Goal: Information Seeking & Learning: Learn about a topic

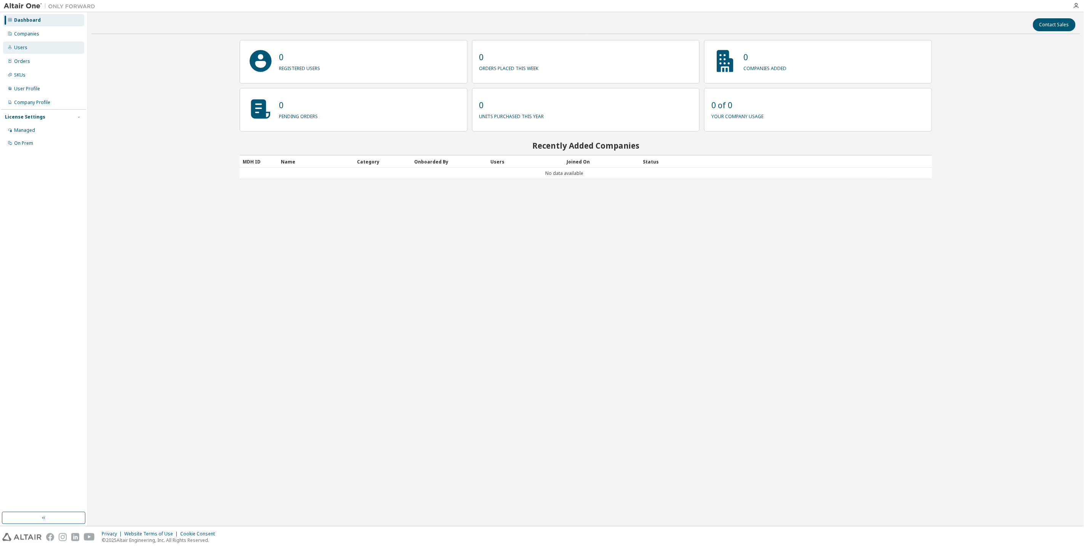
click at [27, 50] on div "Users" at bounding box center [43, 48] width 81 height 12
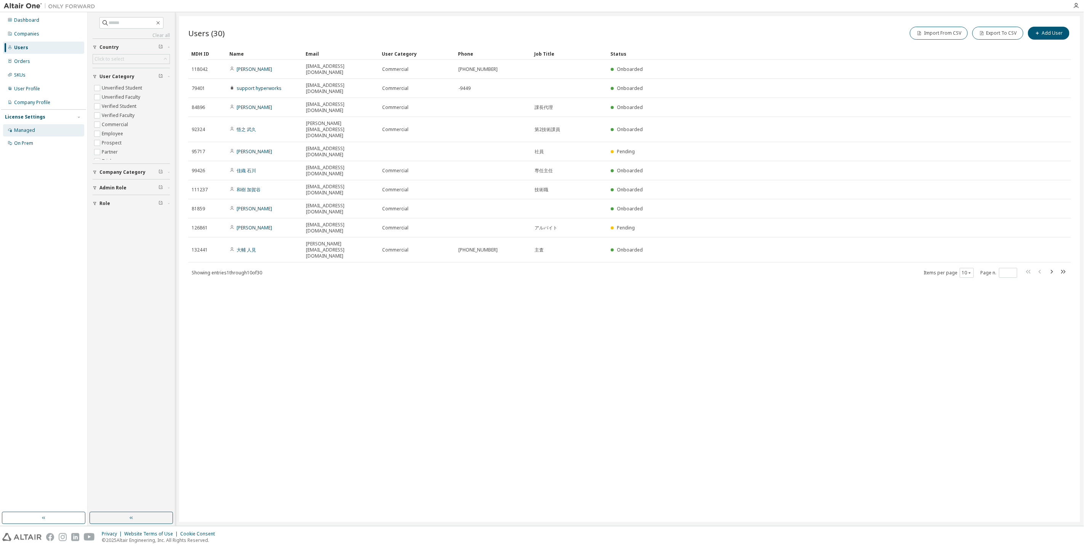
click at [34, 128] on div "Managed" at bounding box center [24, 130] width 21 height 6
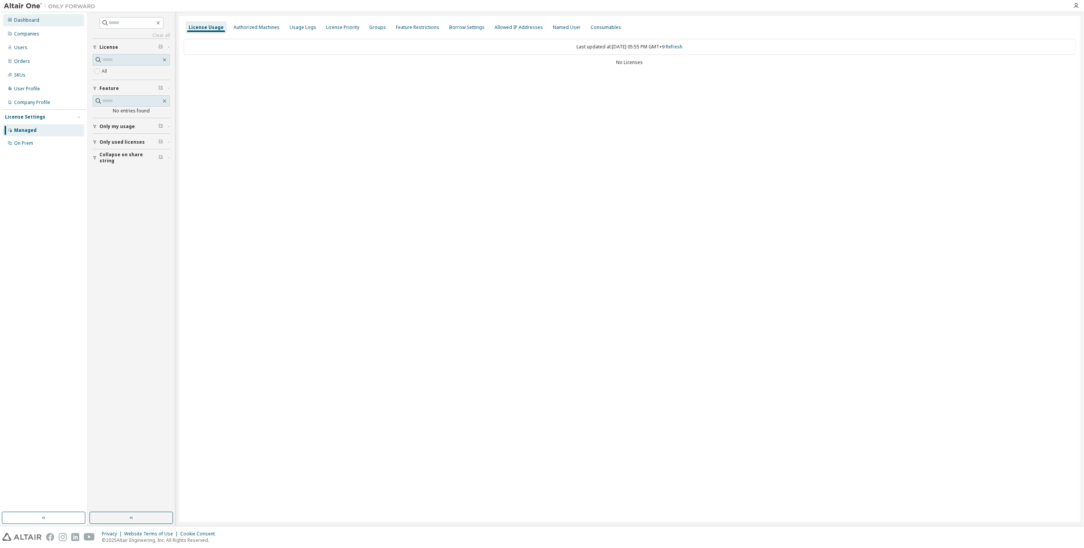
click at [36, 22] on div "Dashboard" at bounding box center [26, 20] width 25 height 6
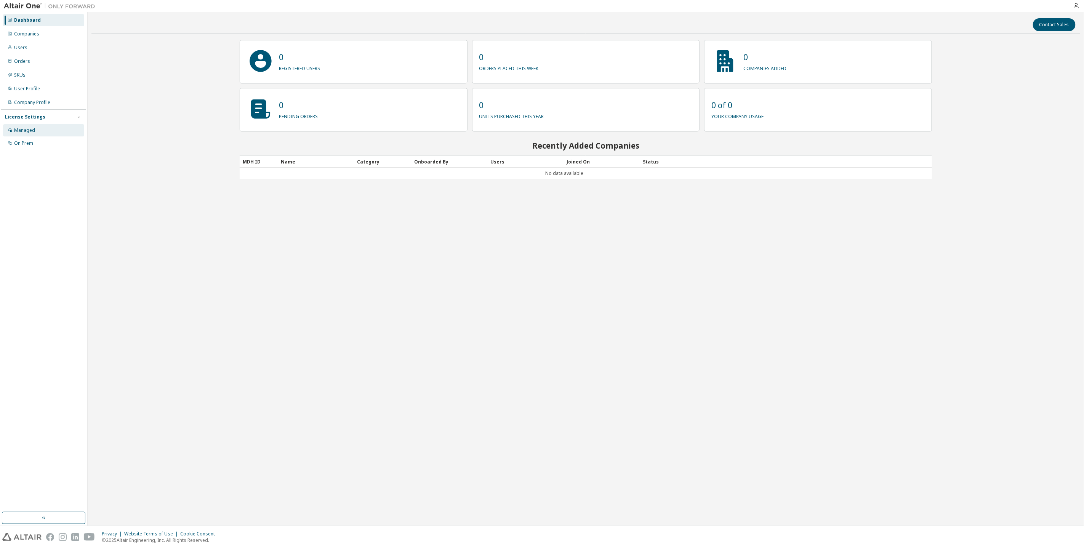
click at [30, 132] on div "Managed" at bounding box center [24, 130] width 21 height 6
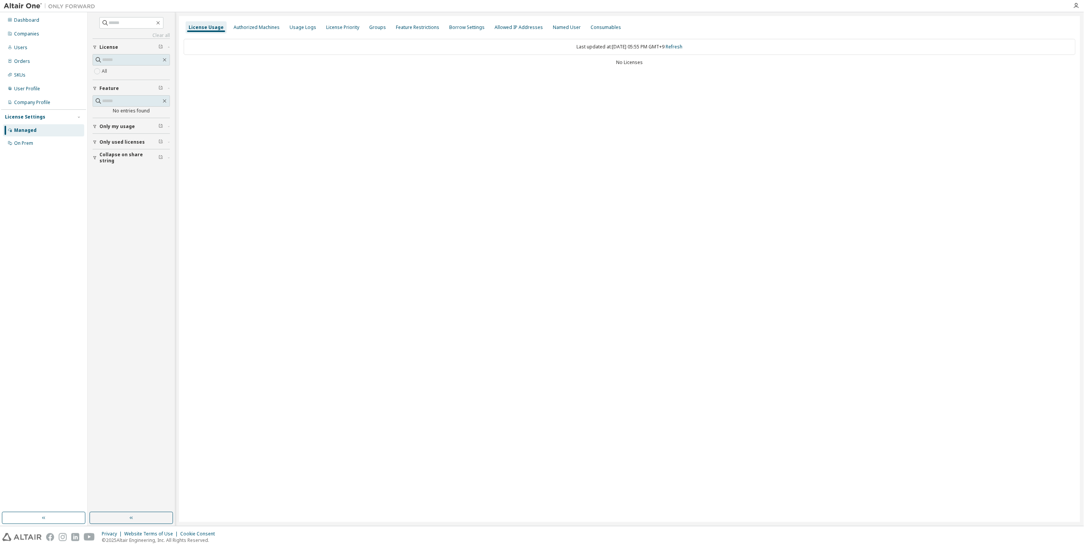
click at [215, 27] on div "License Usage" at bounding box center [206, 27] width 35 height 6
click at [97, 127] on icon "button" at bounding box center [95, 126] width 5 height 5
click at [99, 168] on button "Only used licenses" at bounding box center [131, 164] width 77 height 17
click at [95, 201] on icon "button" at bounding box center [94, 201] width 3 height 3
click at [300, 26] on div "Usage Logs" at bounding box center [303, 27] width 27 height 6
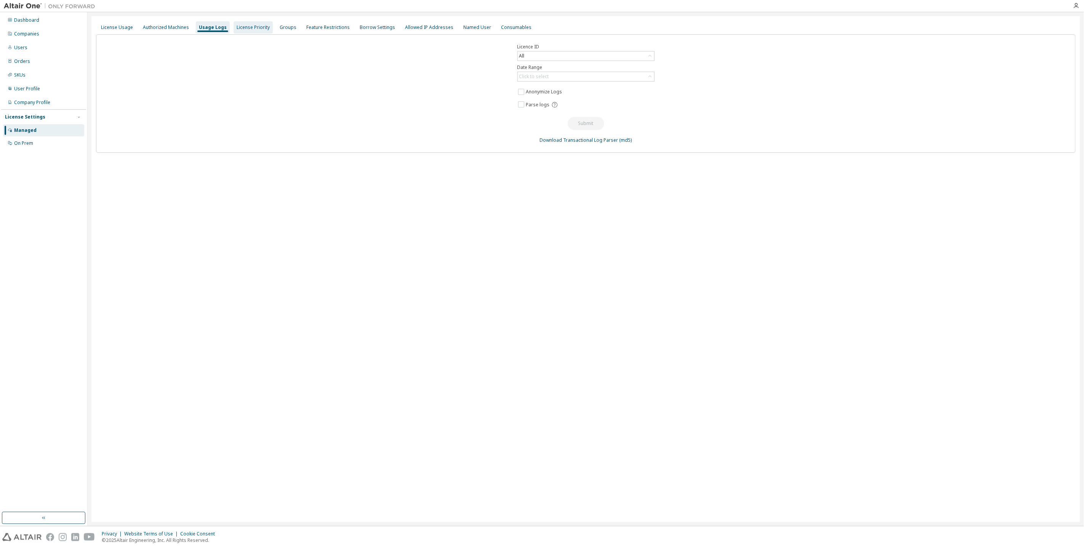
click at [243, 31] on div "License Priority" at bounding box center [253, 27] width 39 height 12
click at [210, 29] on div "Usage Logs" at bounding box center [212, 27] width 27 height 6
click at [119, 28] on div "License Usage" at bounding box center [117, 27] width 32 height 6
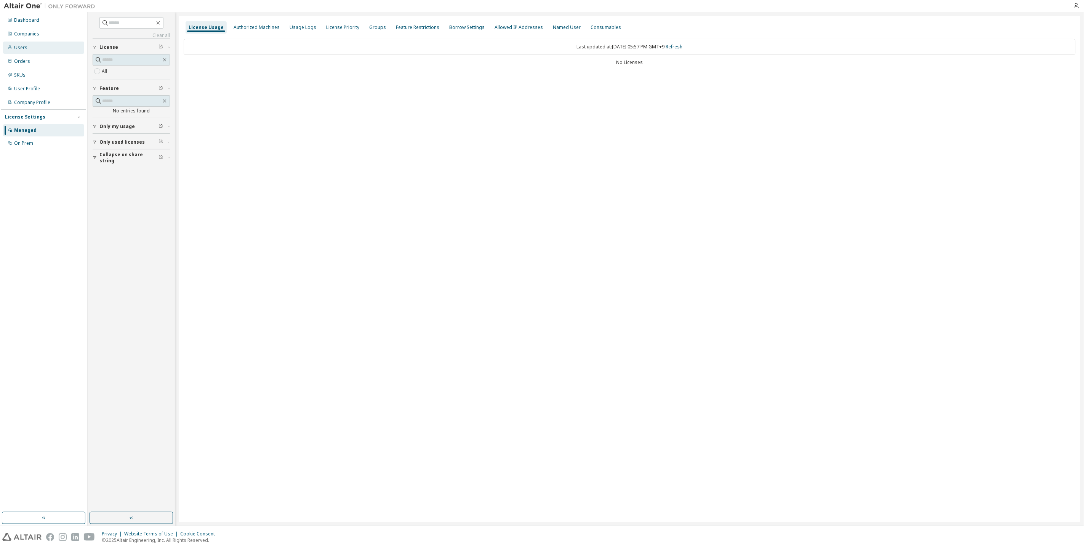
click at [46, 51] on div "Users" at bounding box center [43, 48] width 81 height 12
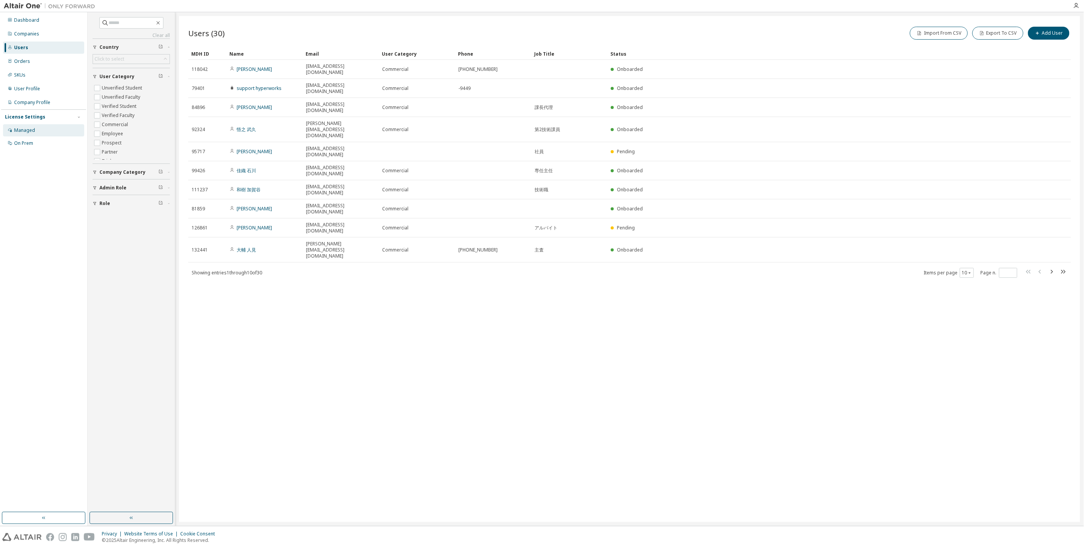
click at [35, 135] on div "Managed" at bounding box center [43, 130] width 81 height 12
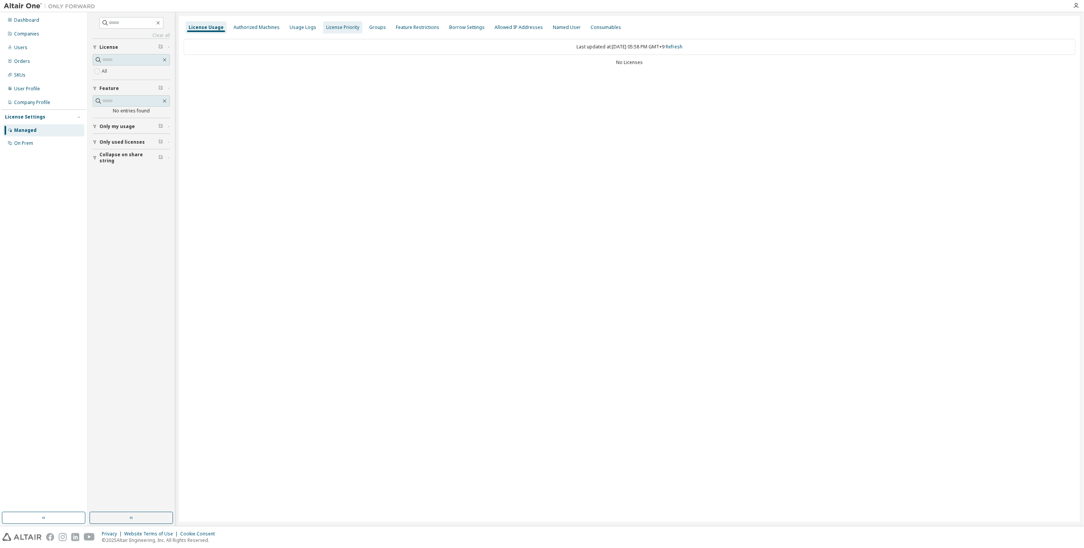
click at [349, 26] on div "License Priority" at bounding box center [342, 27] width 33 height 6
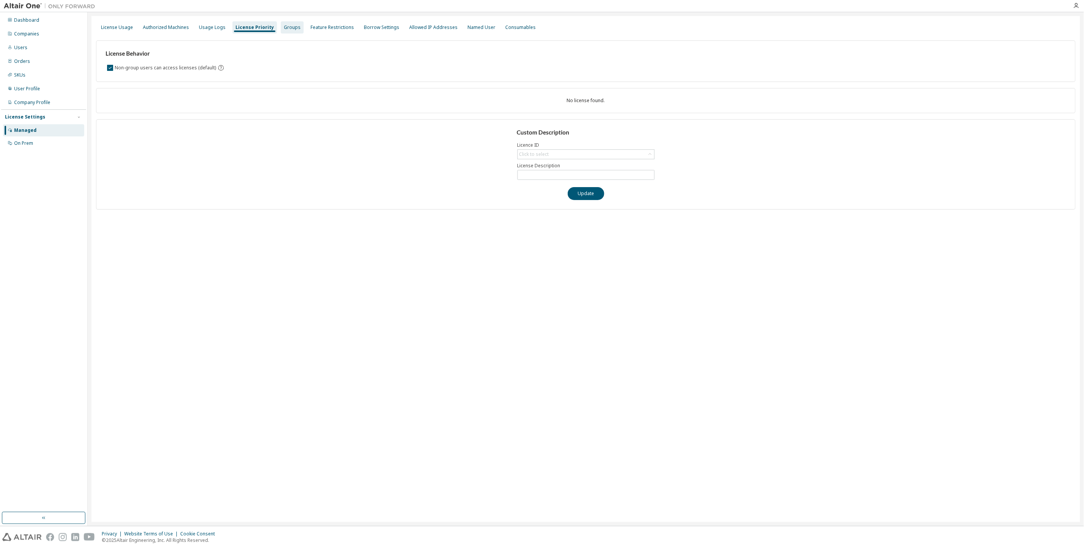
click at [289, 32] on div "Groups" at bounding box center [292, 27] width 23 height 12
click at [121, 28] on div "License Usage" at bounding box center [117, 27] width 32 height 6
